Goal: Complete application form

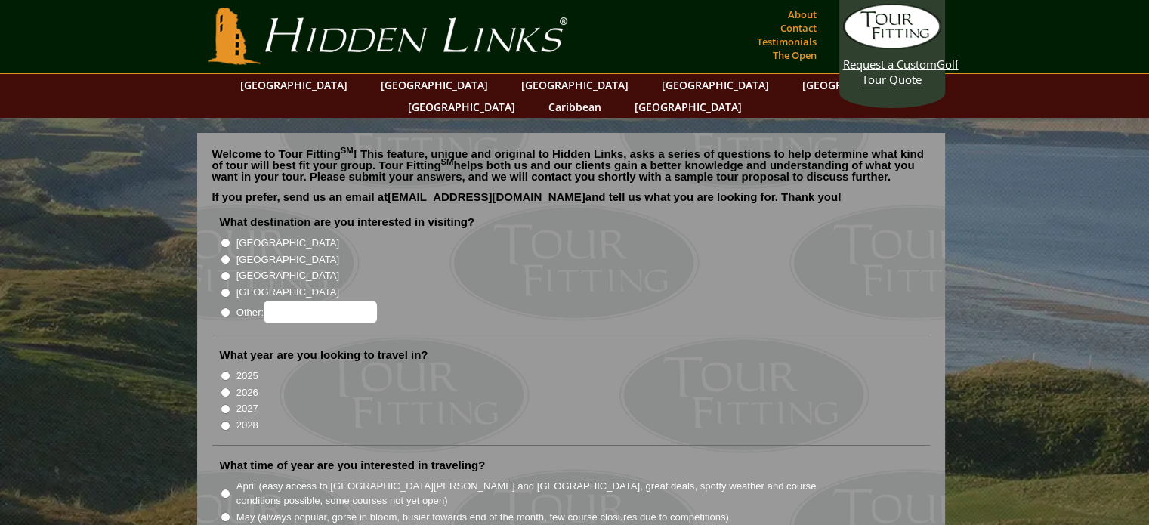
click at [227, 238] on input "[GEOGRAPHIC_DATA]" at bounding box center [226, 243] width 10 height 10
radio input "true"
click at [223, 388] on input "2026" at bounding box center [226, 393] width 10 height 10
radio input "true"
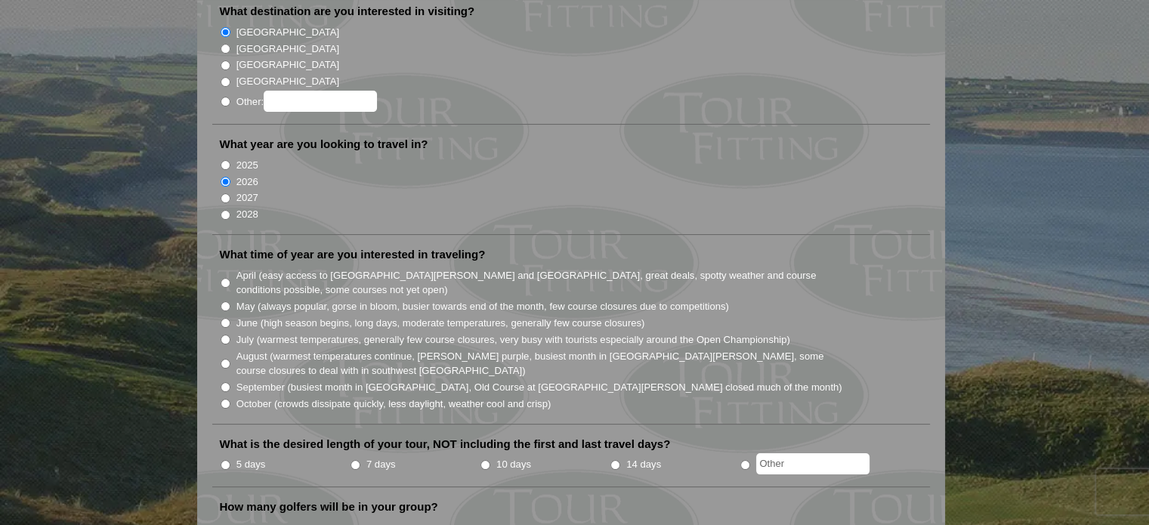
scroll to position [227, 0]
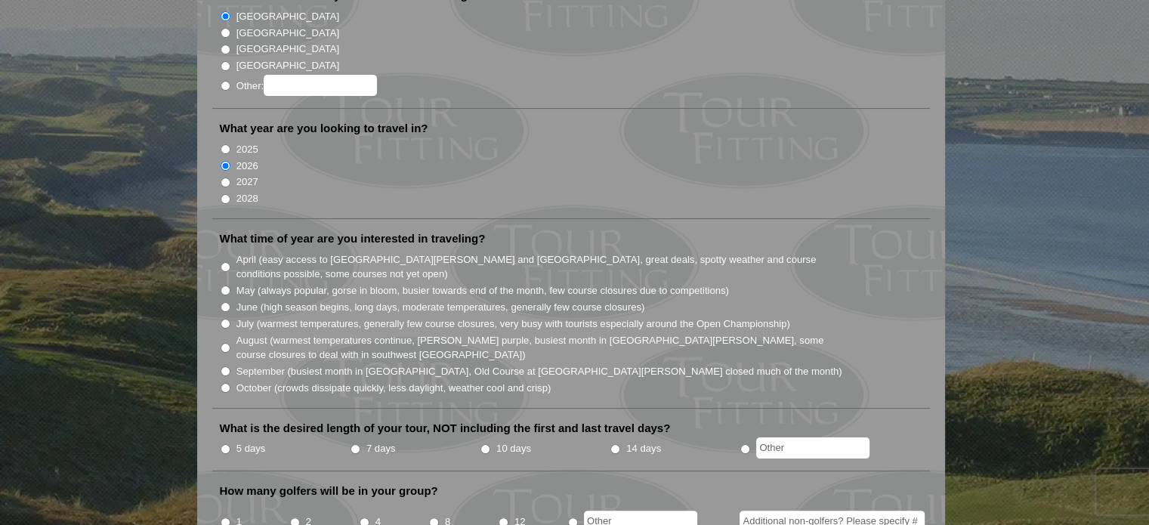
click at [224, 286] on input "May (always popular, gorse in bloom, busier towards end of the month, few cours…" at bounding box center [226, 291] width 10 height 10
radio input "true"
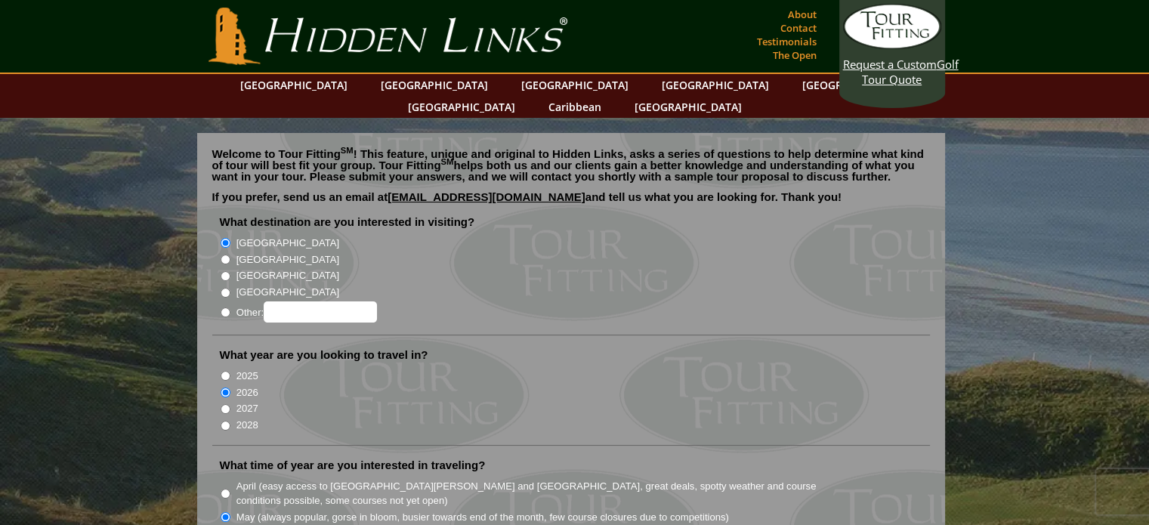
scroll to position [0, 0]
click at [227, 255] on input "[GEOGRAPHIC_DATA]" at bounding box center [226, 260] width 10 height 10
radio input "true"
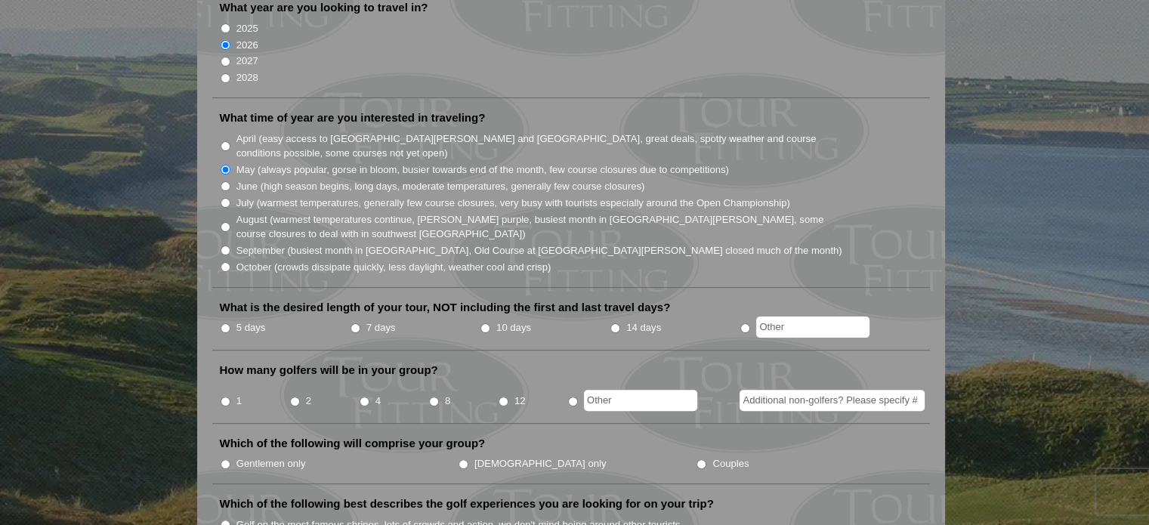
scroll to position [378, 0]
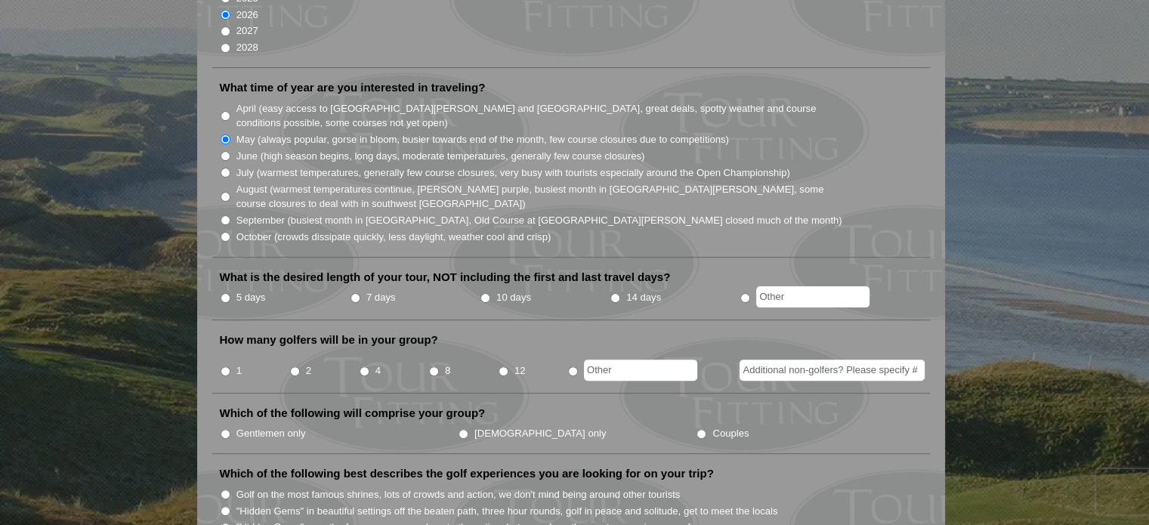
click at [223, 293] on input "5 days" at bounding box center [226, 298] width 10 height 10
radio input "true"
click at [360, 366] on input "4" at bounding box center [365, 371] width 10 height 10
radio input "true"
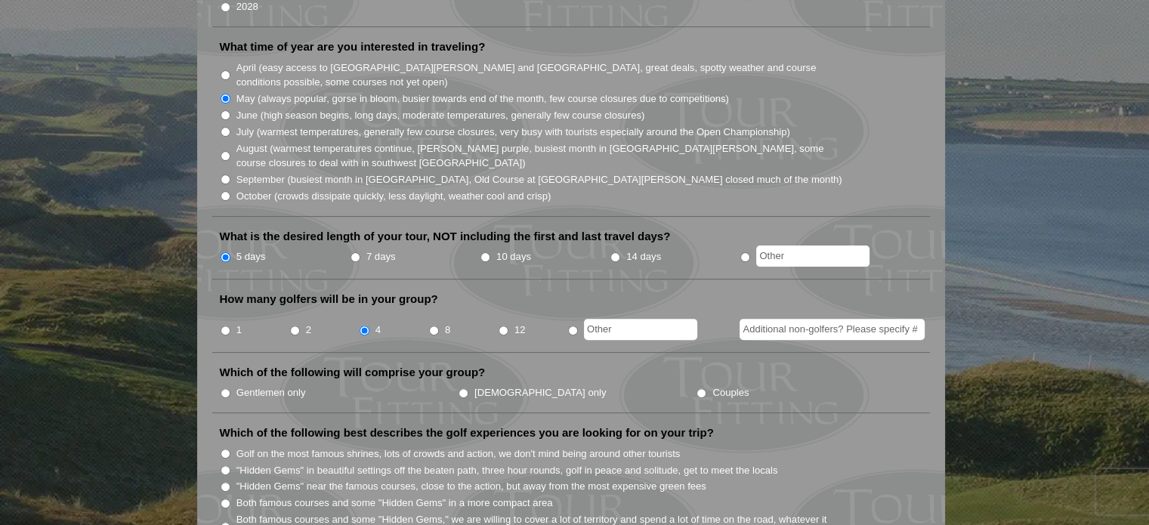
scroll to position [453, 0]
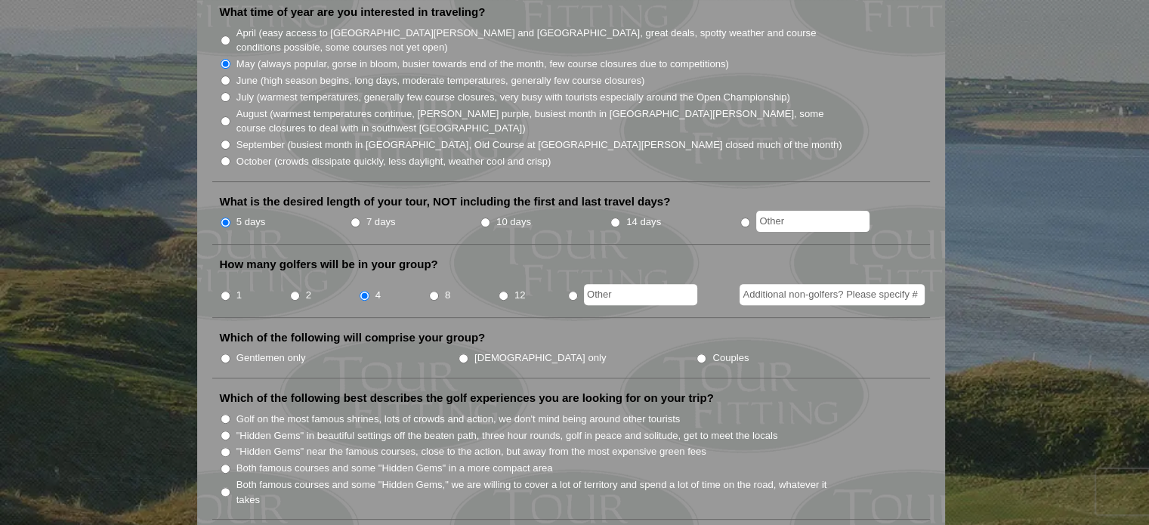
click at [225, 354] on input "Gentlemen only" at bounding box center [226, 359] width 10 height 10
radio input "true"
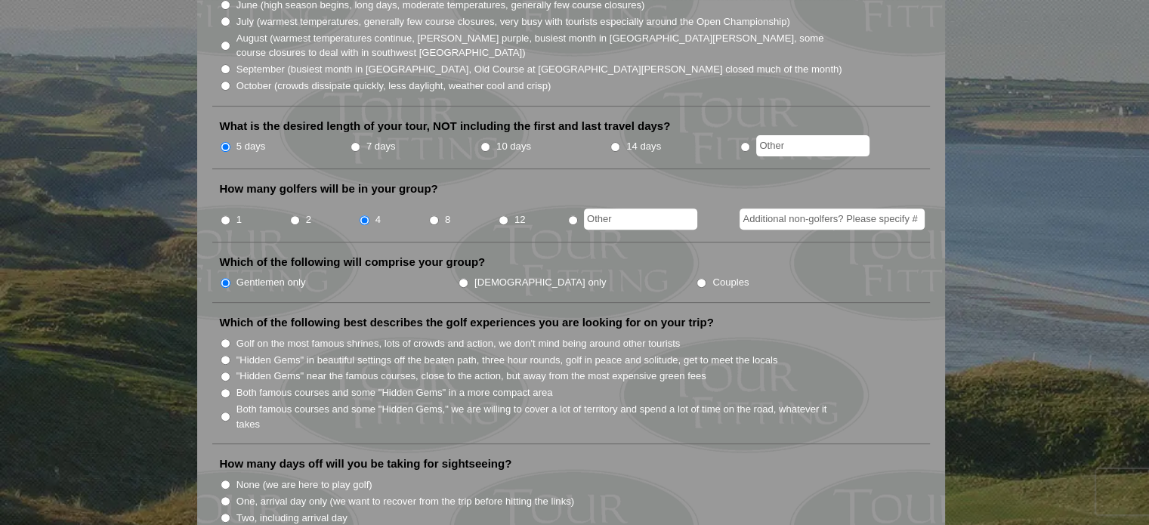
click at [223, 339] on input "Golf on the most famous shrines, lots of crowds and action, we don't mind being…" at bounding box center [226, 344] width 10 height 10
radio input "true"
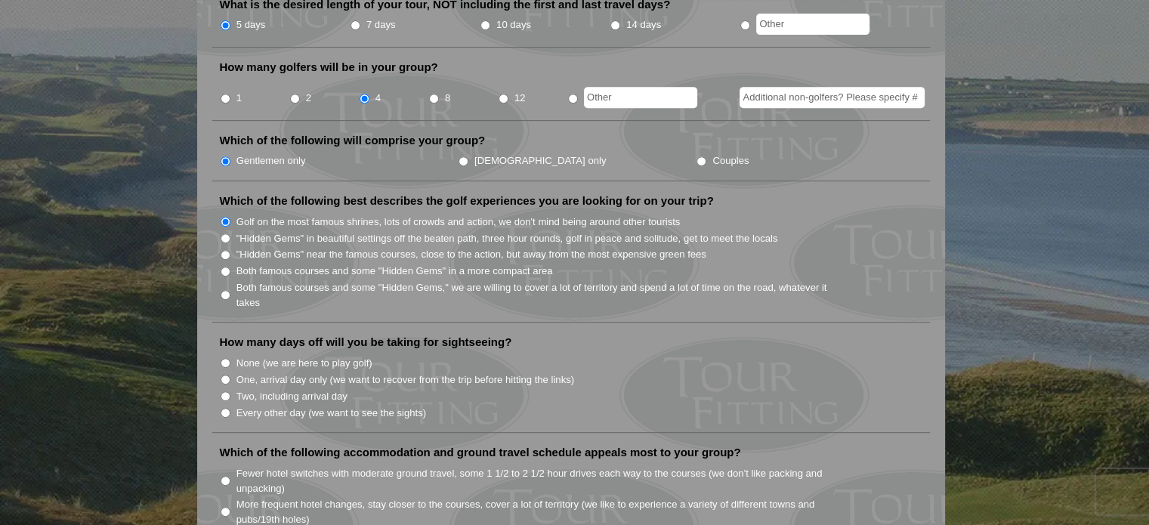
scroll to position [680, 0]
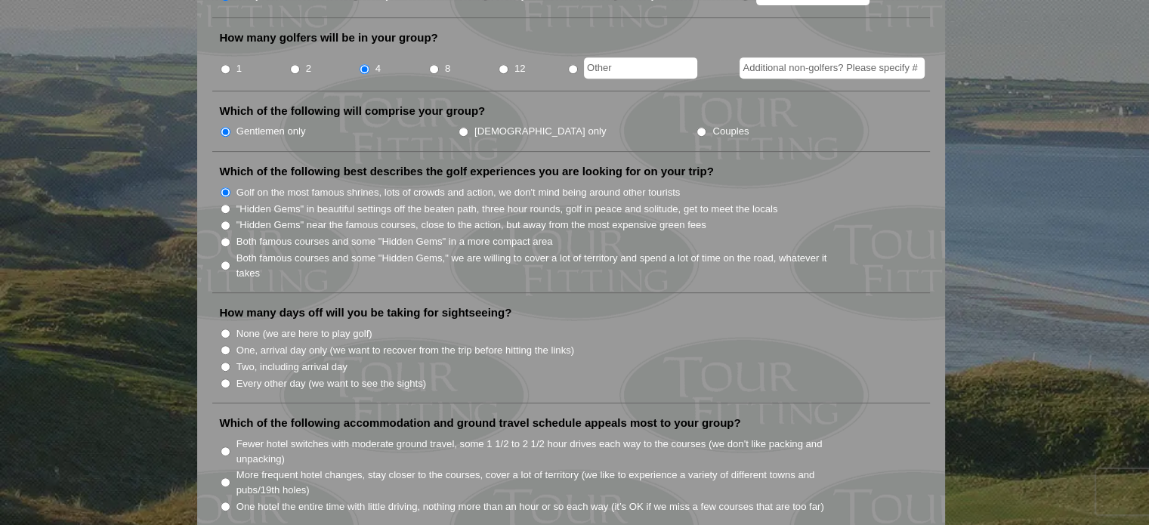
click at [225, 329] on input "None (we are here to play golf)" at bounding box center [226, 334] width 10 height 10
radio input "true"
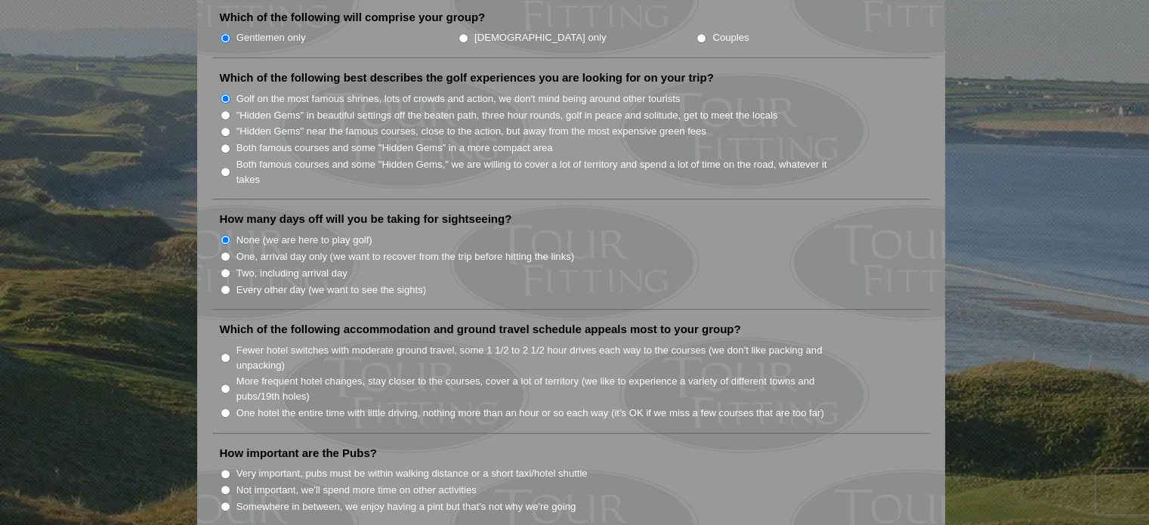
scroll to position [831, 0]
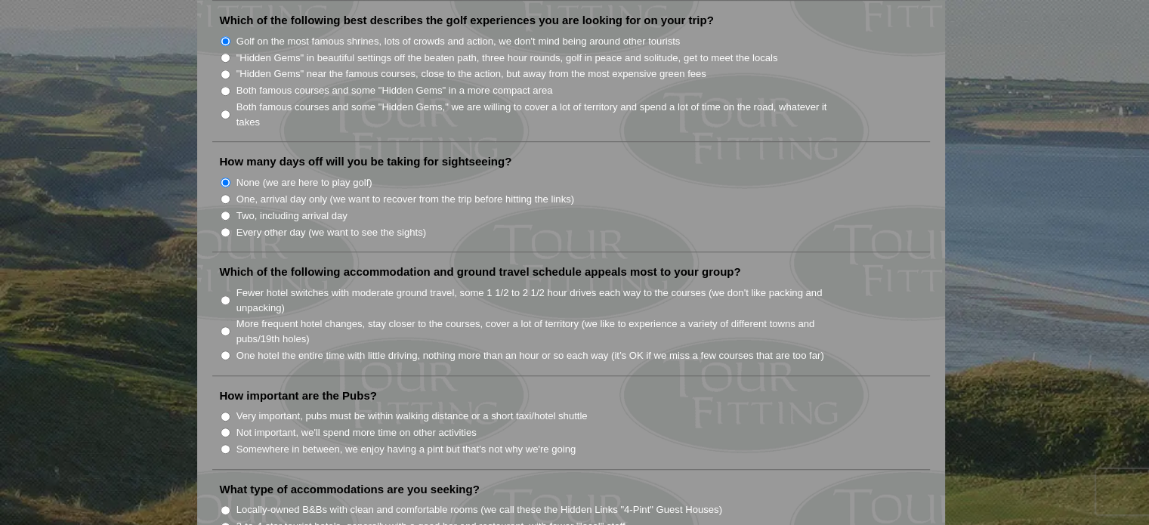
click at [223, 351] on input "One hotel the entire time with little driving, nothing more than an hour or so …" at bounding box center [226, 356] width 10 height 10
radio input "true"
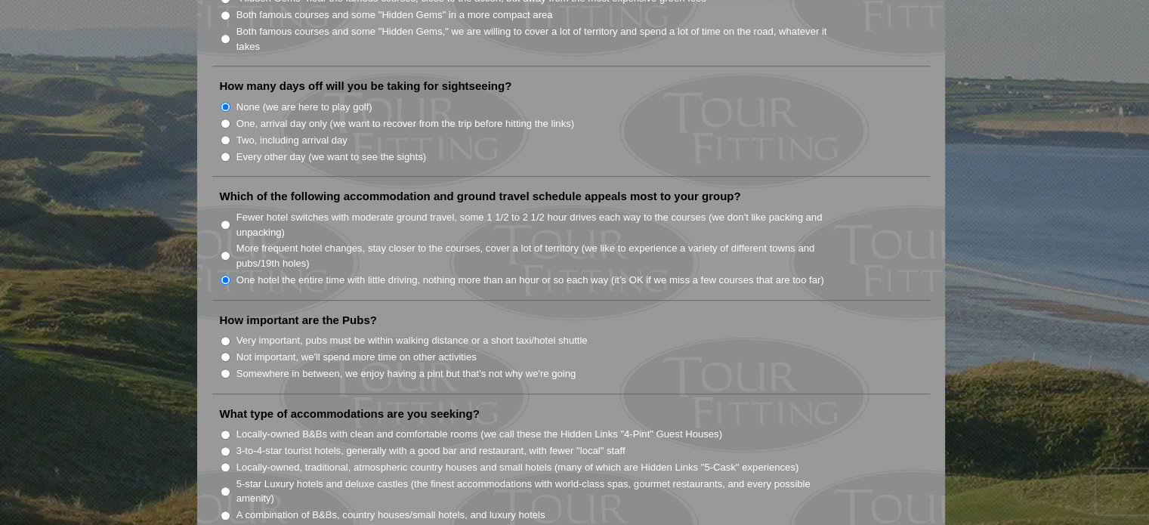
click at [228, 369] on input "Somewhere in between, we enjoy having a pint but that's not why we're going" at bounding box center [226, 374] width 10 height 10
radio input "true"
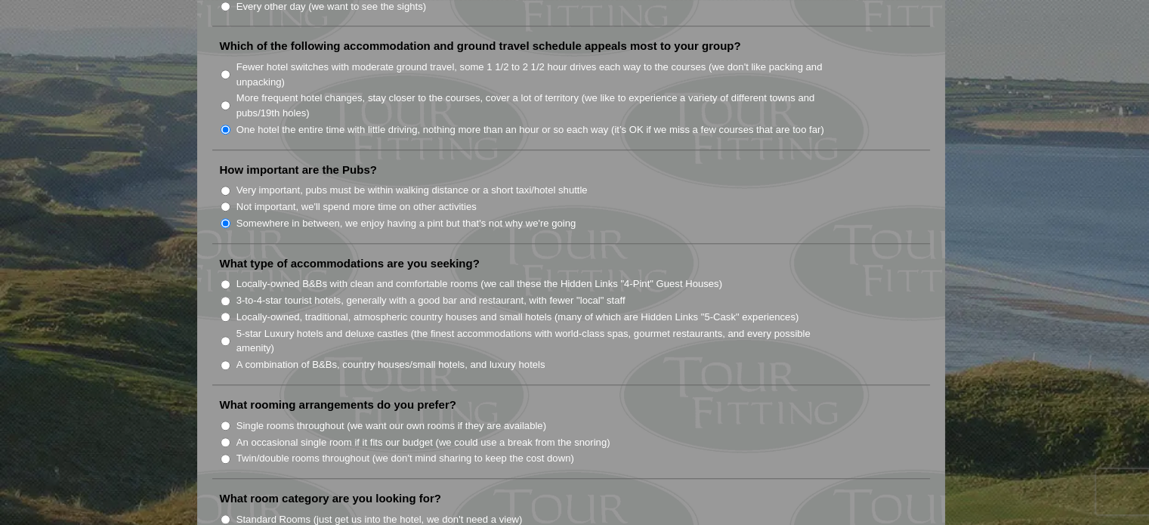
scroll to position [1058, 0]
click at [225, 295] on input "3-to-4-star tourist hotels, generally with a good bar and restaurant, with fewe…" at bounding box center [226, 300] width 10 height 10
radio input "true"
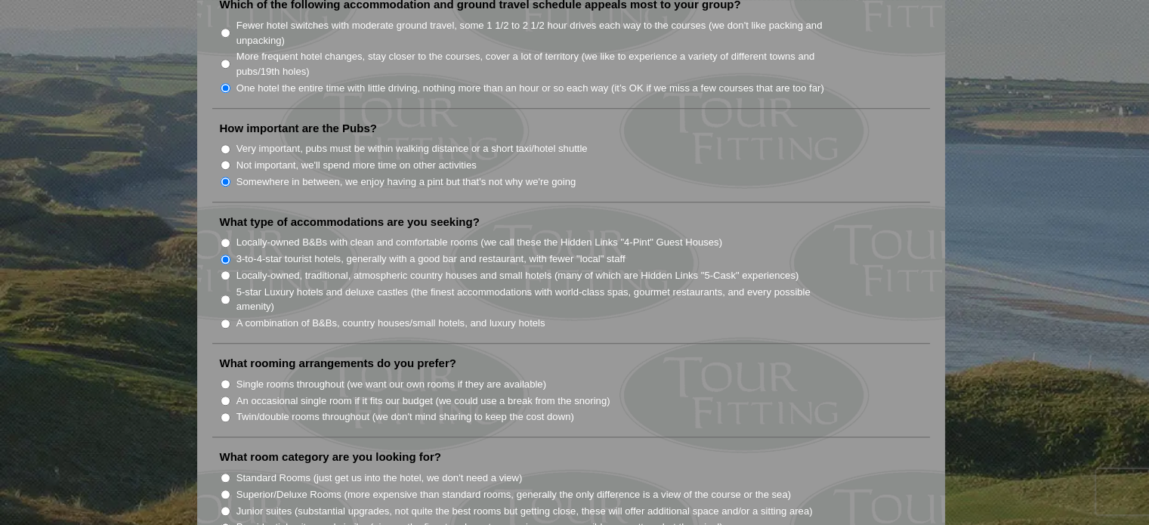
scroll to position [1209, 0]
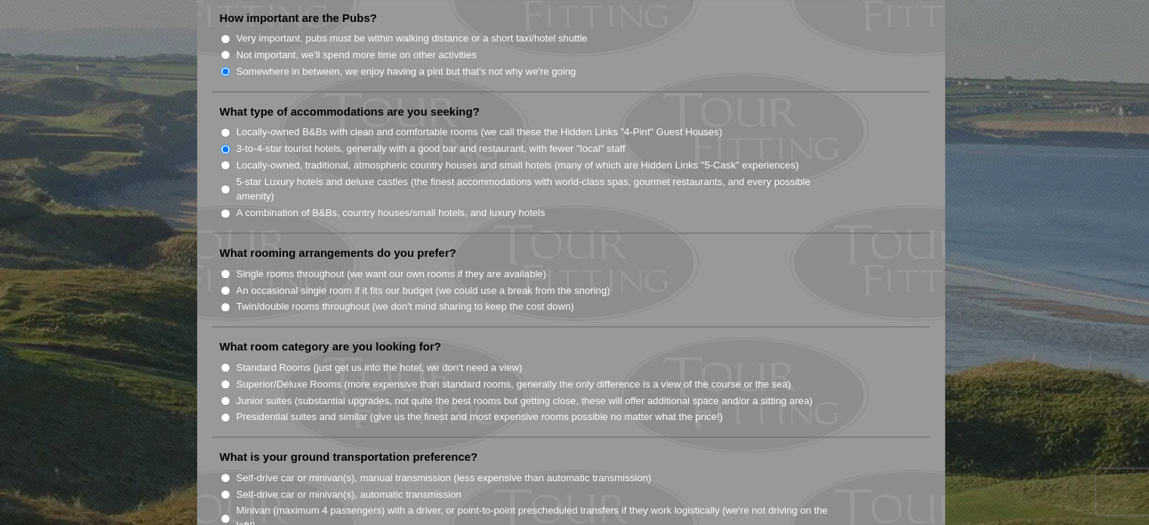
click at [227, 269] on input "Single rooms throughout (we want our own rooms if they are available)" at bounding box center [226, 274] width 10 height 10
radio input "true"
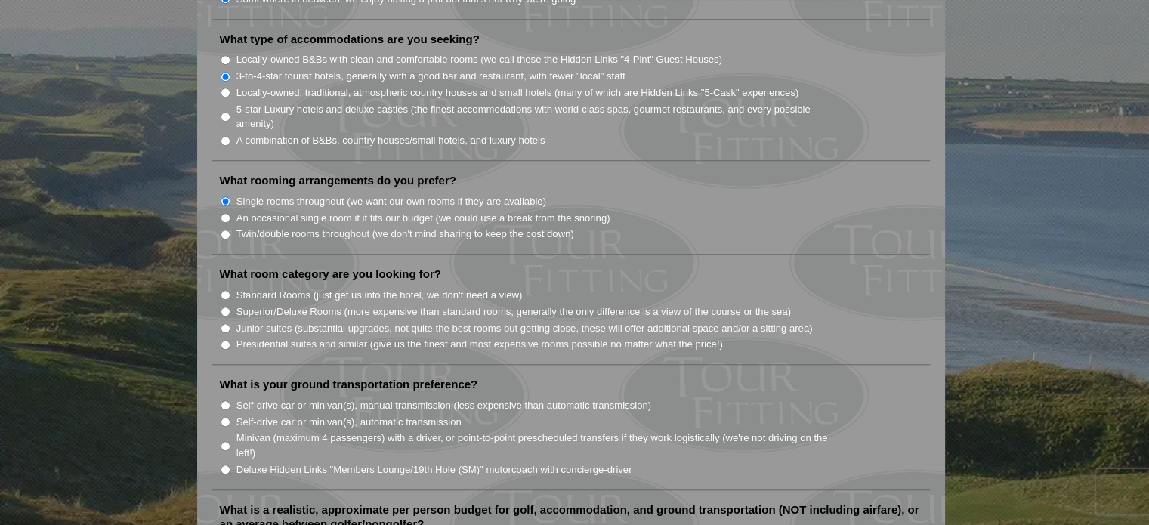
scroll to position [1285, 0]
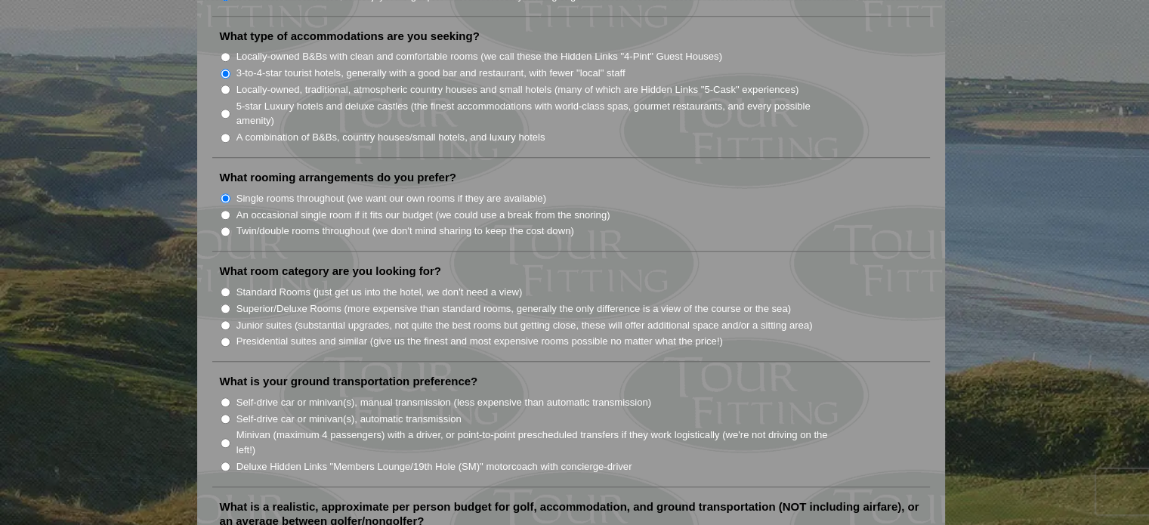
click at [228, 287] on input "Standard Rooms (just get us into the hotel, we don't need a view)" at bounding box center [226, 292] width 10 height 10
radio input "true"
click at [227, 414] on input "Self-drive car or minivan(s), automatic transmission" at bounding box center [226, 419] width 10 height 10
radio input "true"
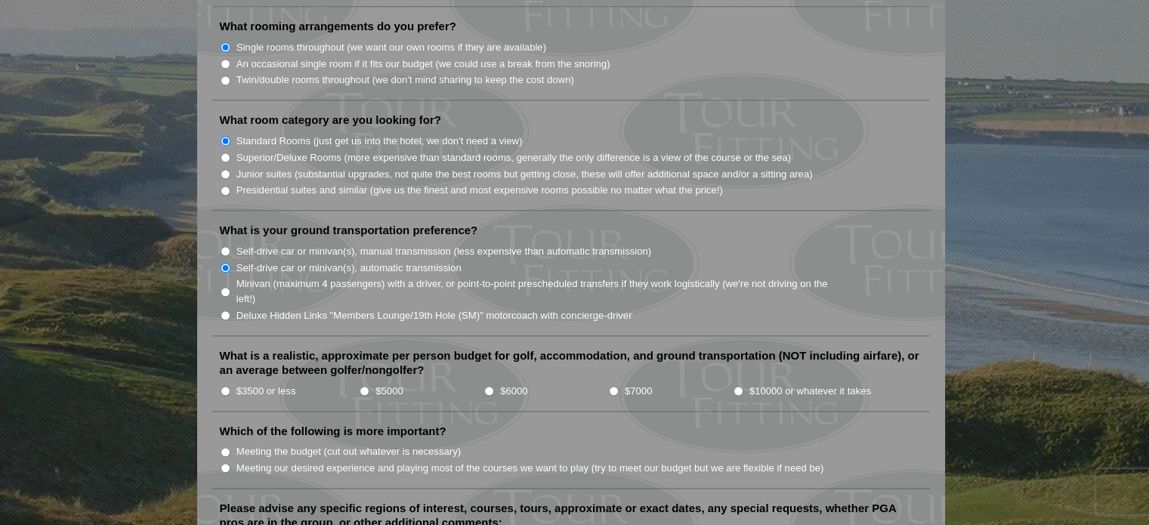
click at [224, 386] on input "$3500 or less" at bounding box center [226, 391] width 10 height 10
radio input "true"
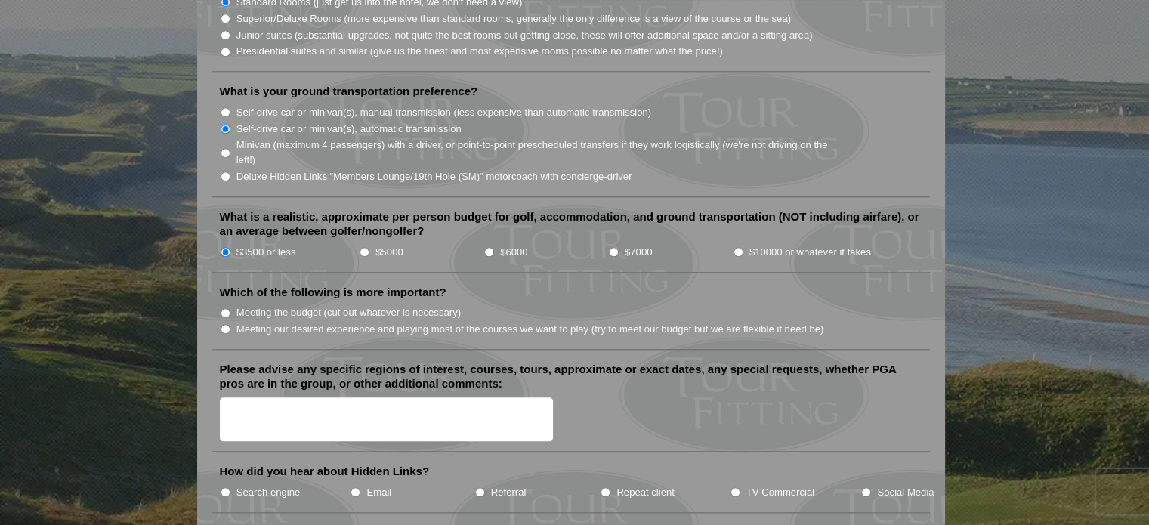
scroll to position [1587, 0]
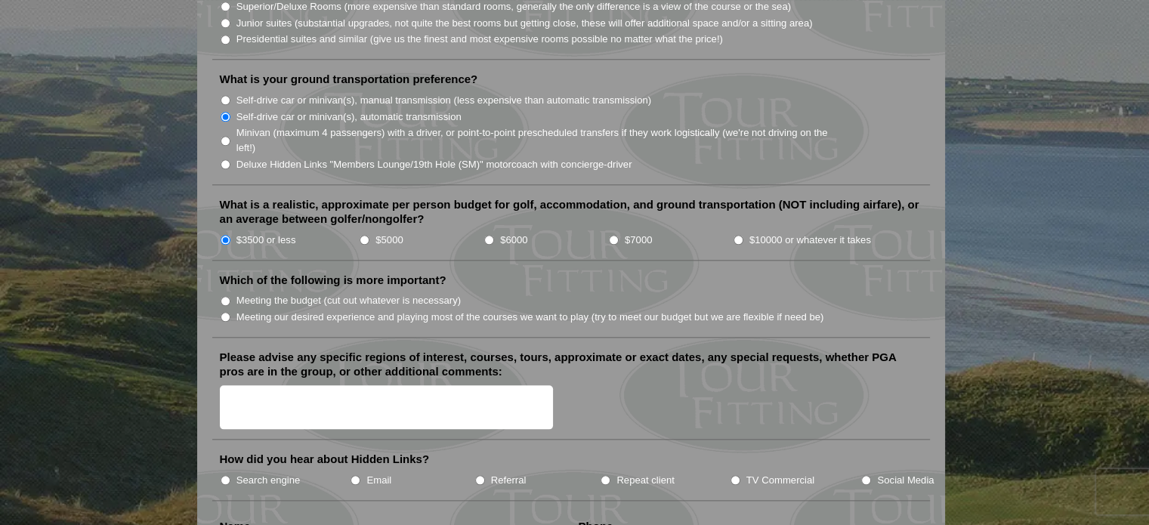
click at [221, 312] on input "Meeting our desired experience and playing most of the courses we want to play …" at bounding box center [226, 317] width 10 height 10
radio input "true"
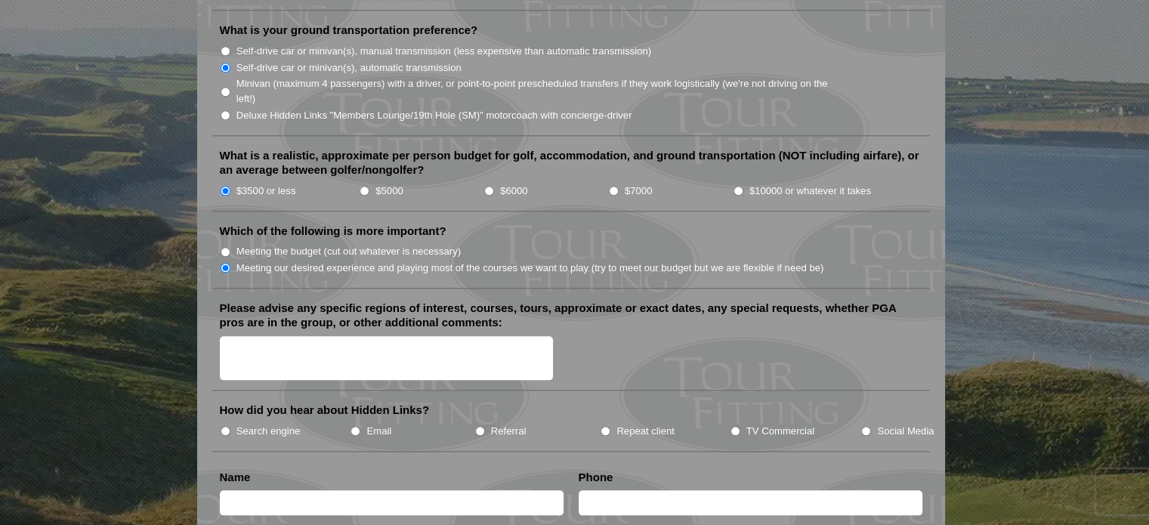
scroll to position [1662, 0]
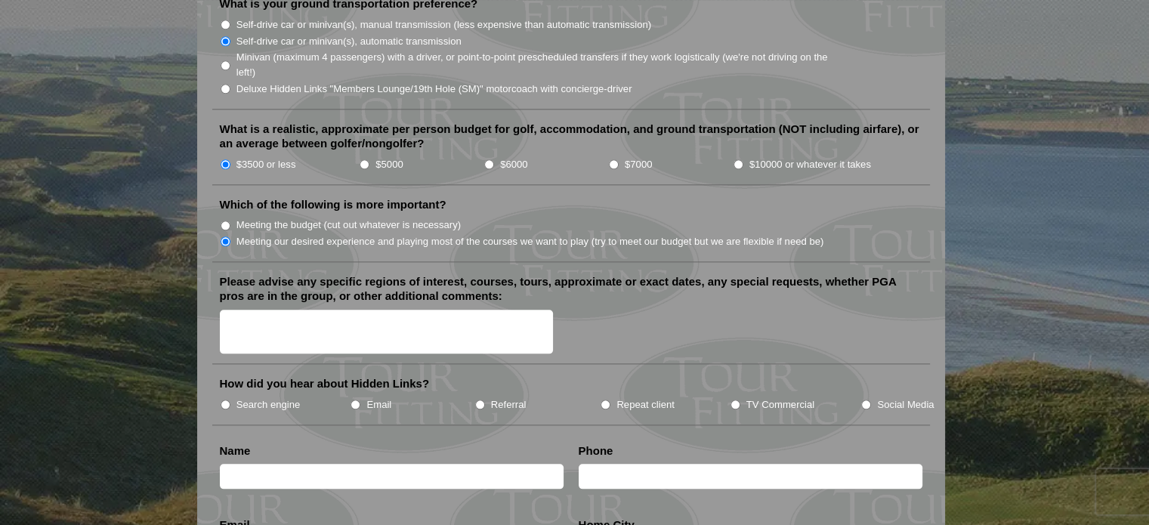
click at [222, 400] on input "Search engine" at bounding box center [226, 405] width 10 height 10
radio input "true"
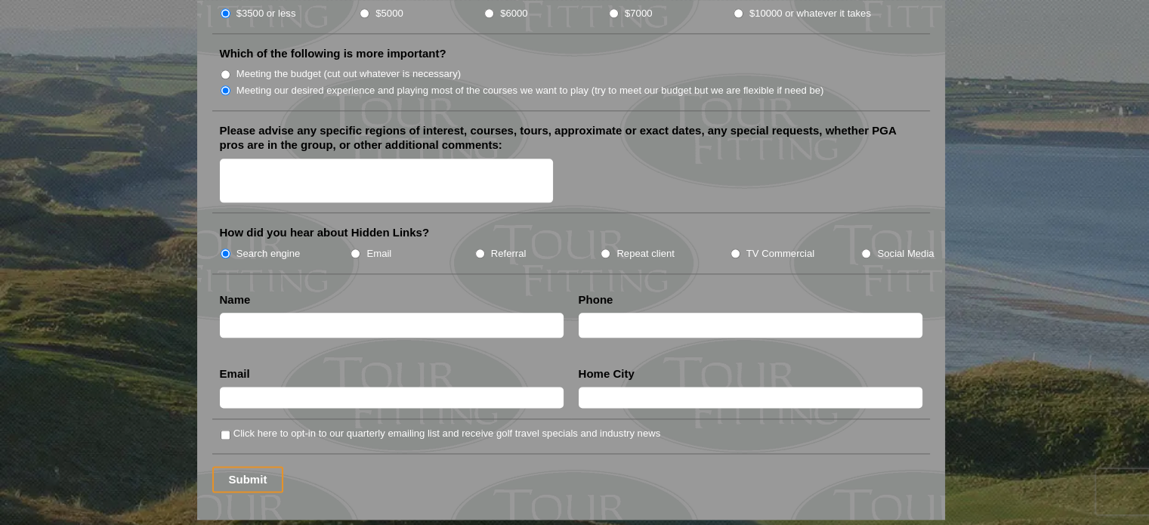
click at [278, 313] on input "text" at bounding box center [392, 325] width 344 height 25
click at [280, 313] on input "[PERSON_NAME]" at bounding box center [392, 325] width 344 height 25
type input "[PERSON_NAME]"
type input "5083802982"
type input "[EMAIL_ADDRESS][DOMAIN_NAME]"
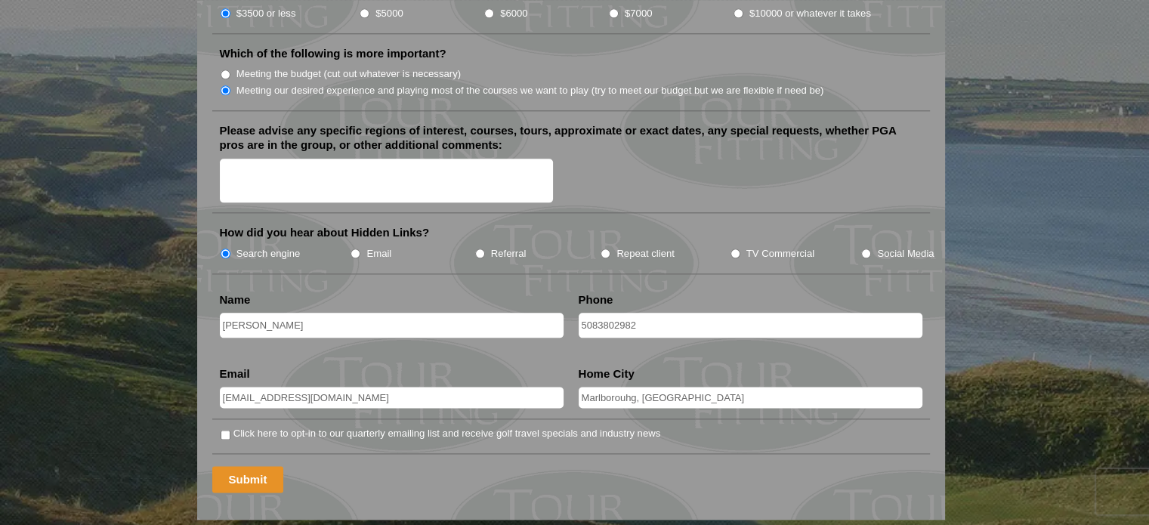
type input "Marlborouhg, [GEOGRAPHIC_DATA]"
click at [234, 466] on input "Submit" at bounding box center [248, 479] width 72 height 26
